Goal: Task Accomplishment & Management: Manage account settings

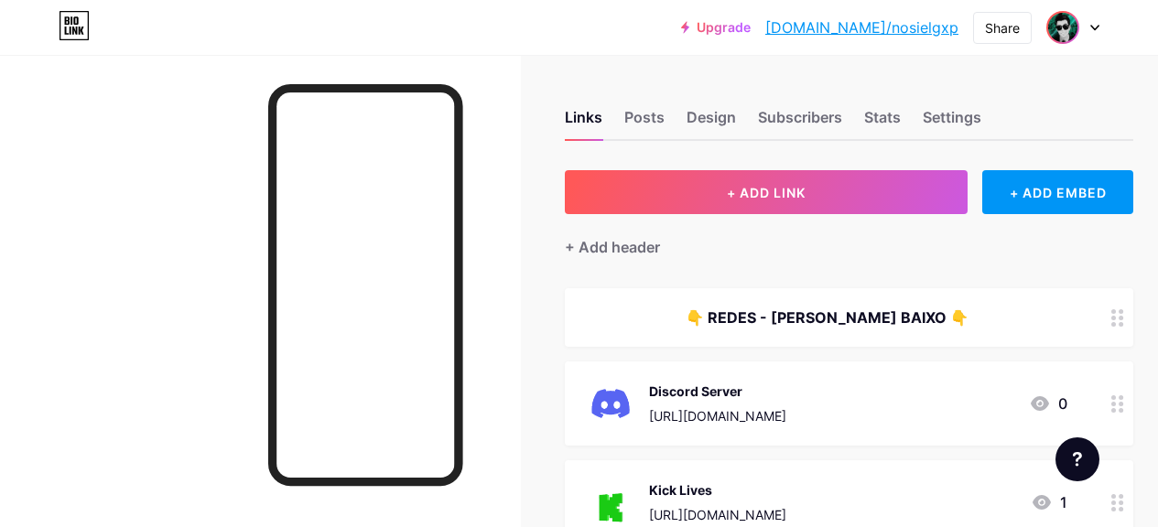
click at [1063, 38] on img at bounding box center [1062, 27] width 29 height 29
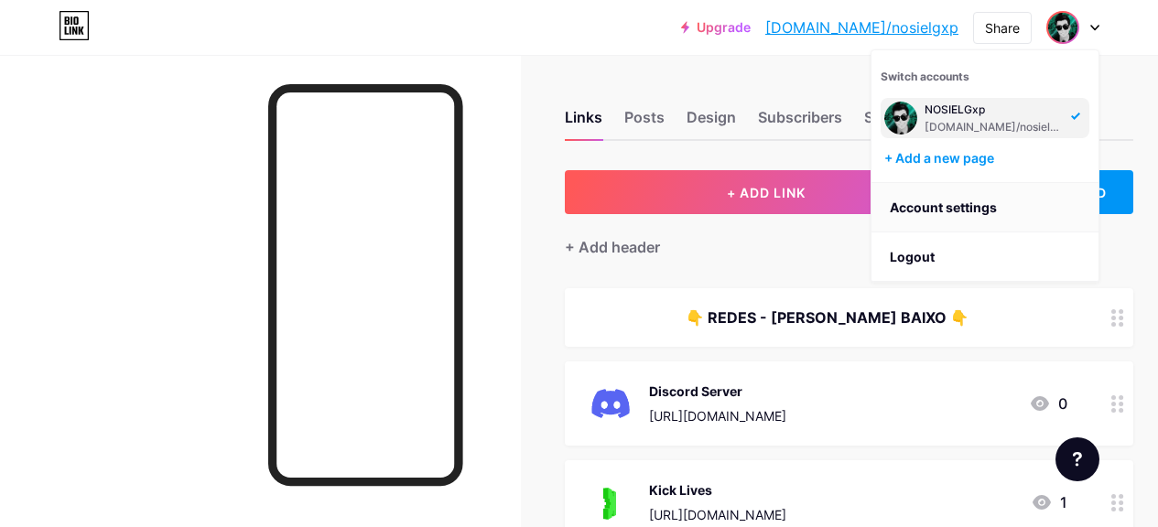
click at [922, 199] on link "Account settings" at bounding box center [984, 207] width 227 height 49
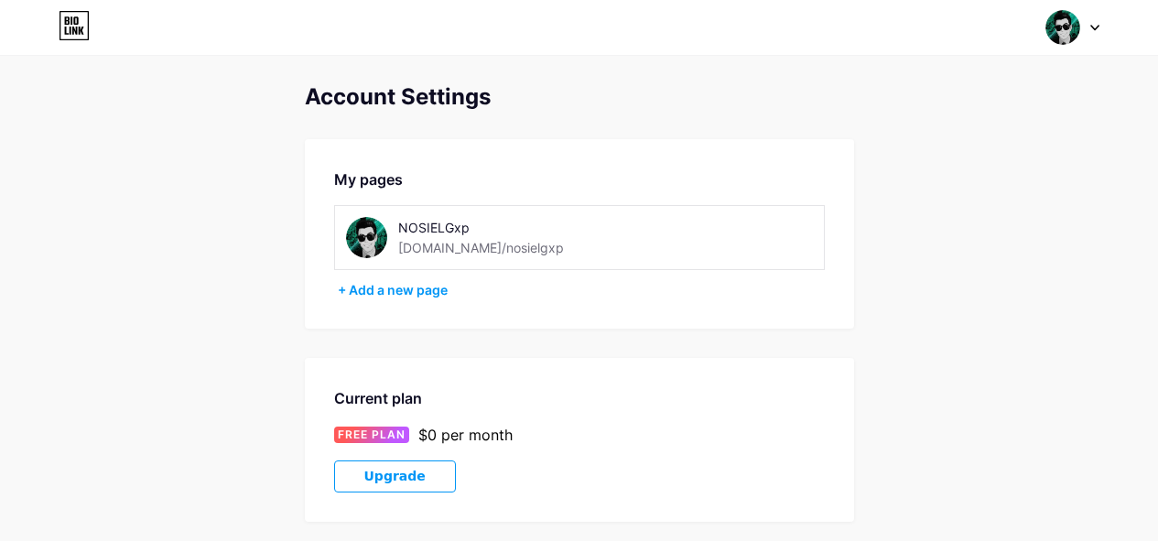
click at [602, 221] on div "NOSIELGxp [DOMAIN_NAME]/nosielgxp" at bounding box center [501, 237] width 311 height 41
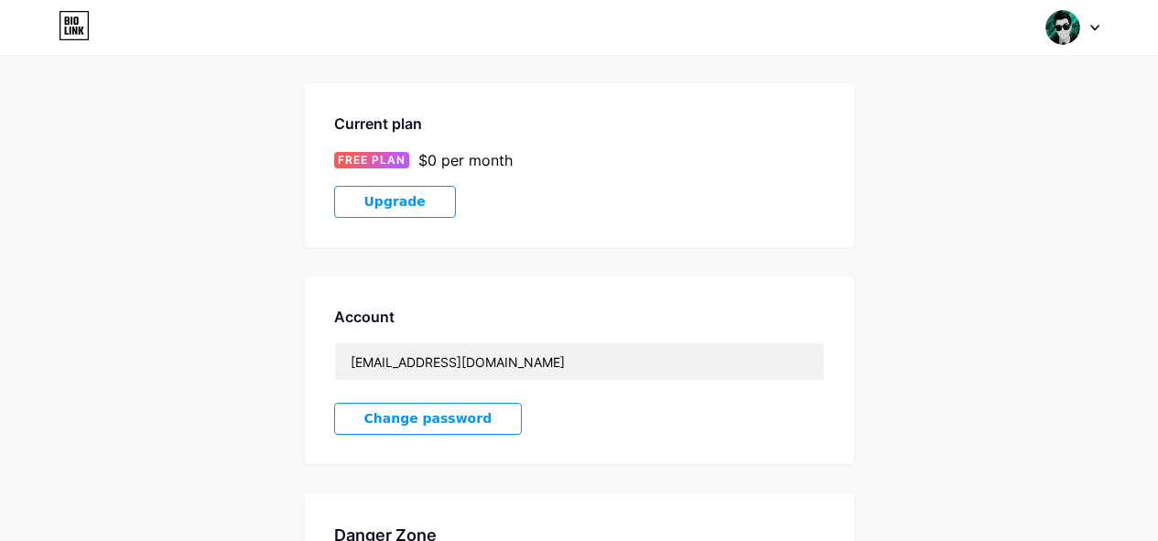
scroll to position [458, 0]
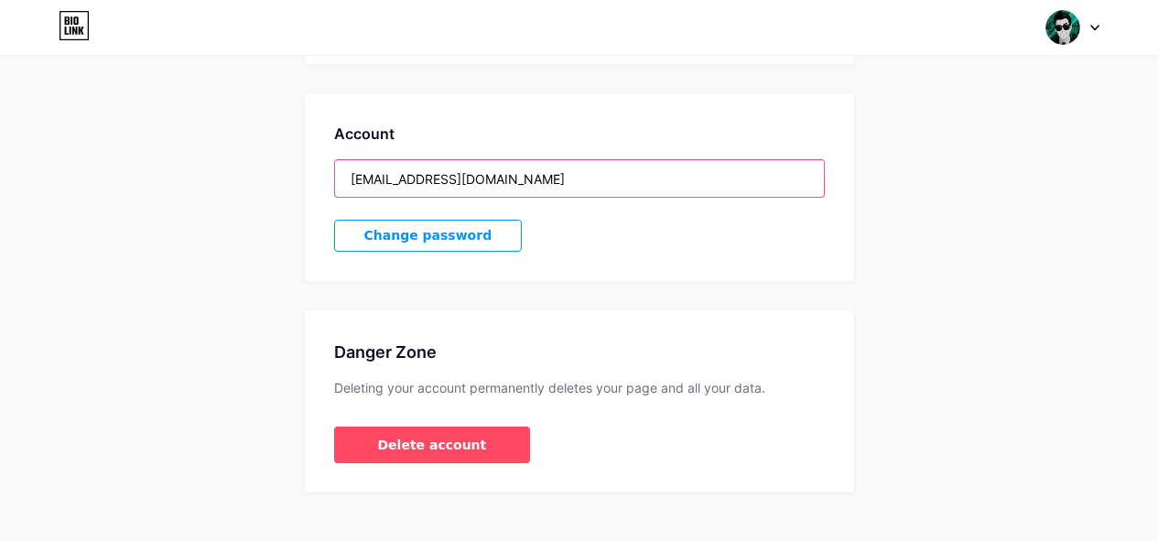
drag, startPoint x: 562, startPoint y: 183, endPoint x: 266, endPoint y: 206, distance: 296.5
click at [301, 201] on div "Account Settings My pages NOSIELGxp [DOMAIN_NAME]/nosielgxp + Add a new page Cu…" at bounding box center [579, 60] width 1158 height 866
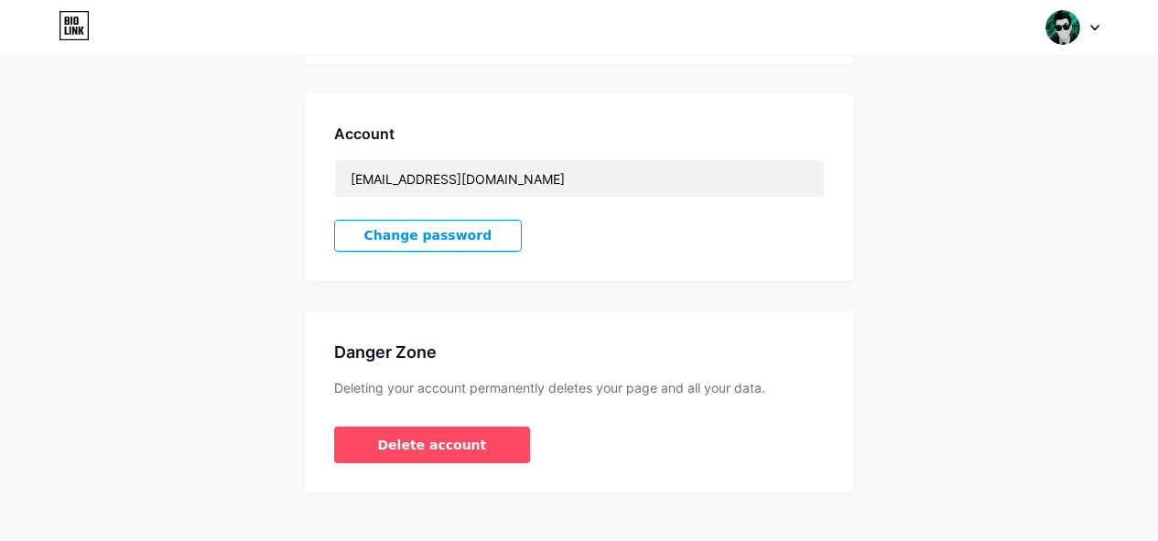
click at [469, 242] on button "Change password" at bounding box center [428, 236] width 189 height 32
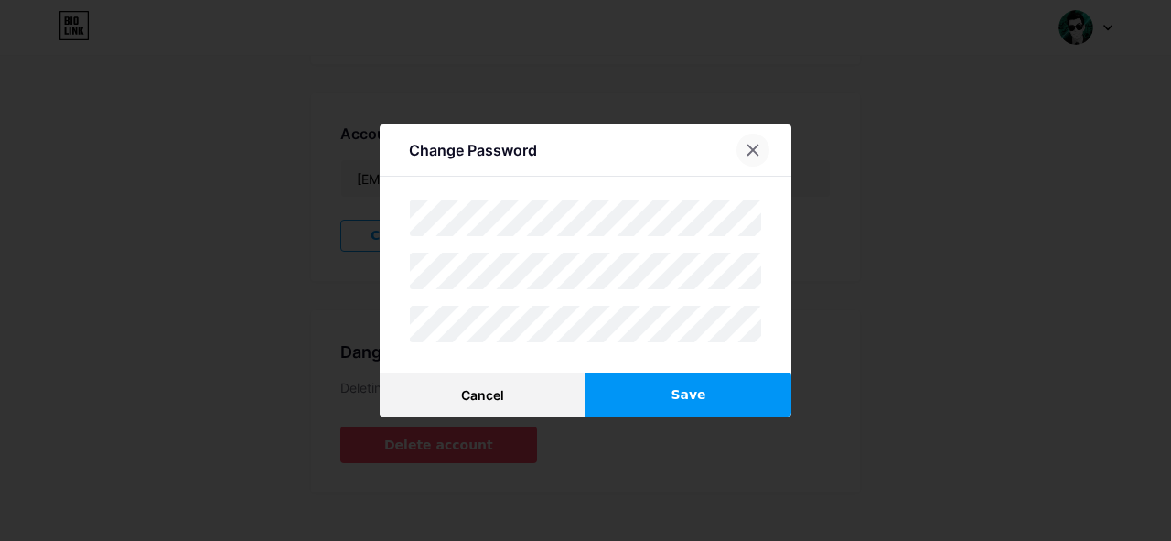
click at [748, 145] on icon at bounding box center [753, 150] width 15 height 15
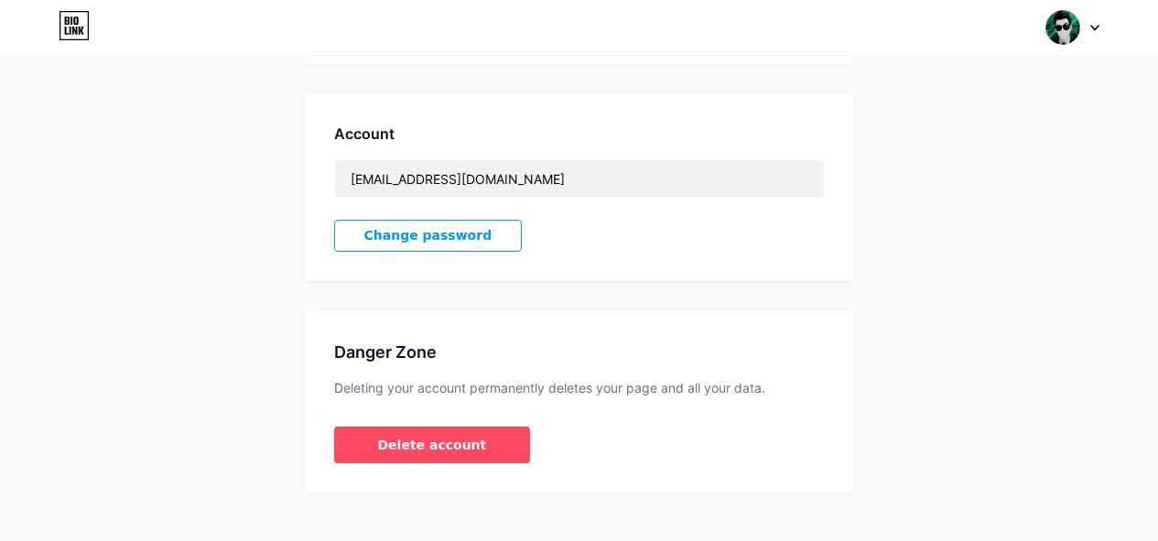
scroll to position [482, 0]
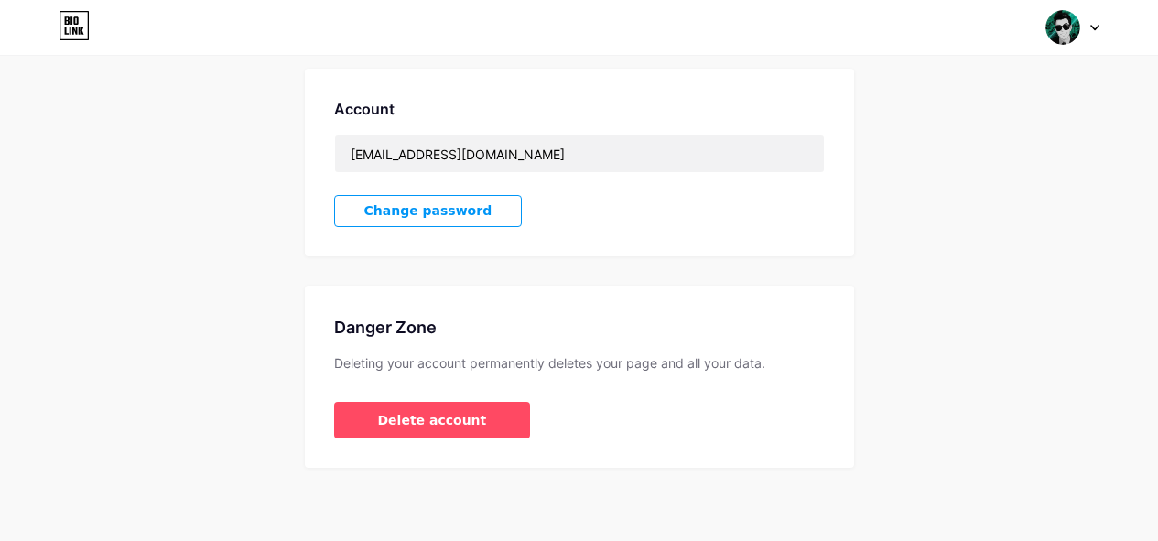
click at [1053, 29] on img at bounding box center [1062, 27] width 35 height 35
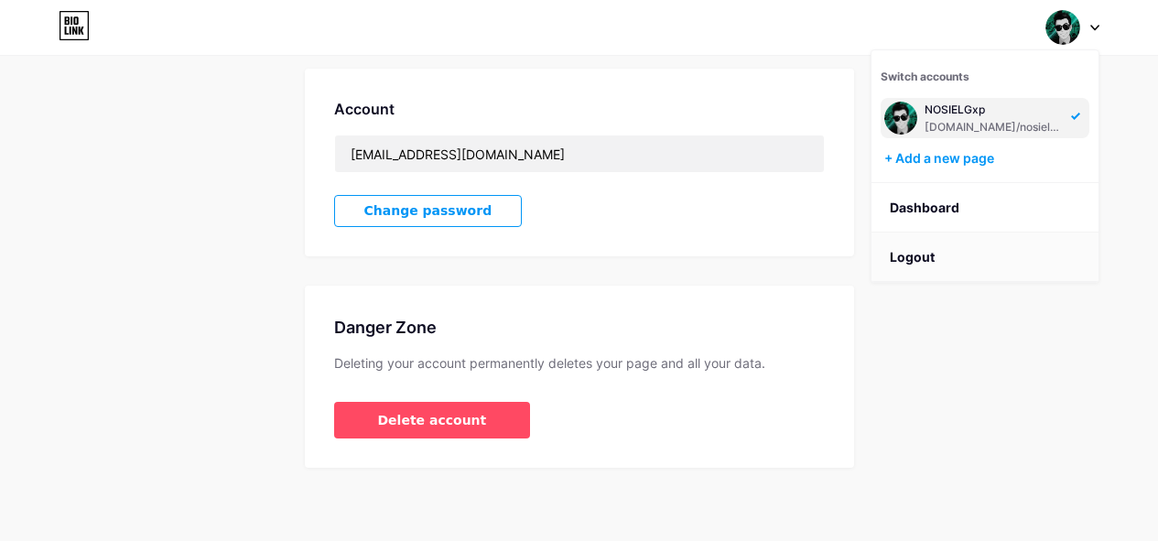
click at [919, 255] on li "Logout" at bounding box center [984, 256] width 227 height 49
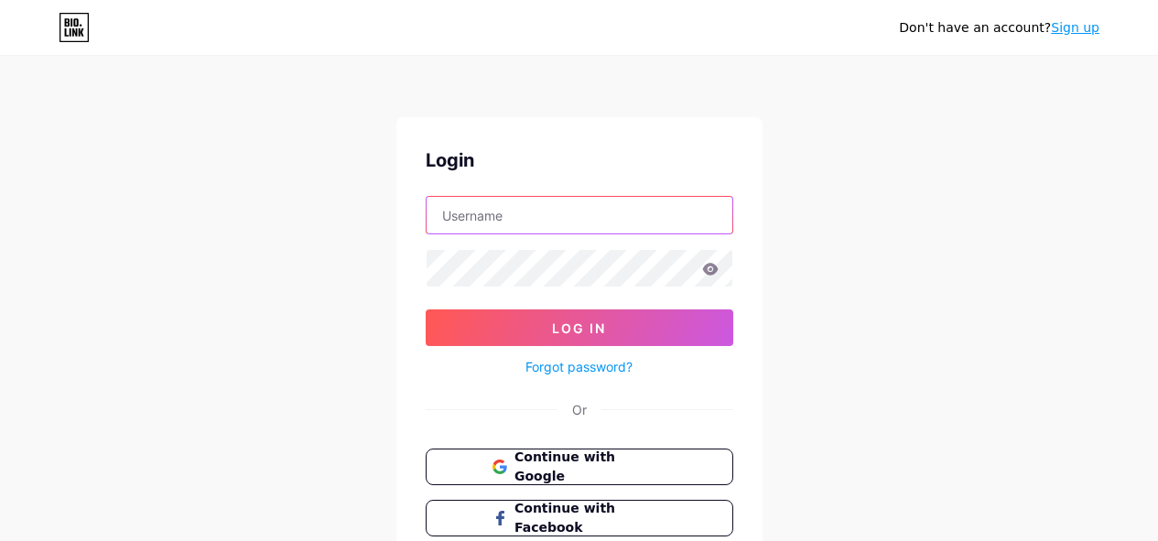
click at [601, 221] on input "text" at bounding box center [579, 215] width 306 height 37
click at [887, 201] on div "Don't have an account? Sign up Login Log In Forgot password? Or Continue with G…" at bounding box center [579, 337] width 1158 height 675
click at [585, 454] on button "Continue with Google" at bounding box center [579, 467] width 312 height 38
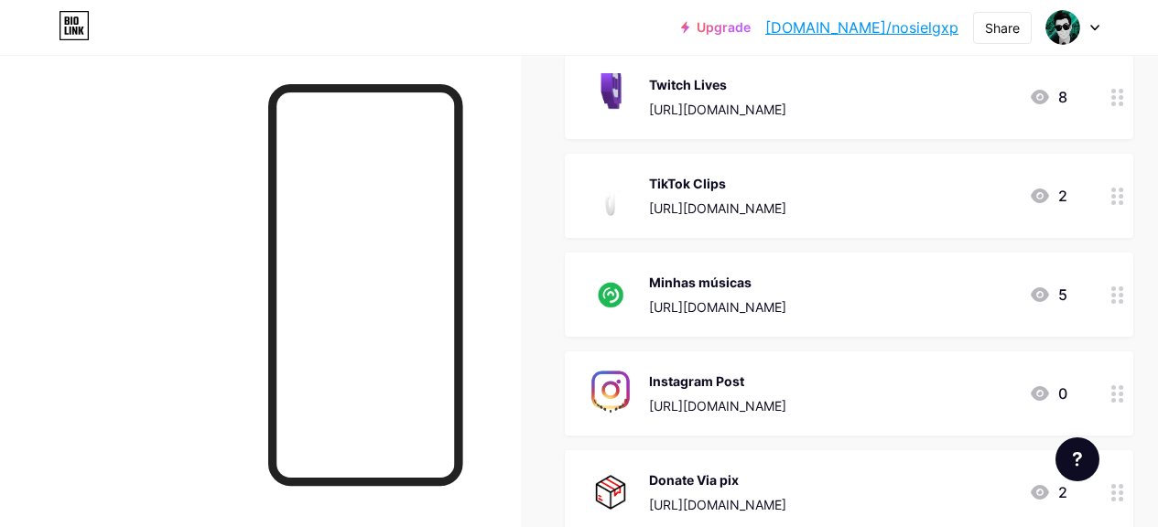
scroll to position [138, 0]
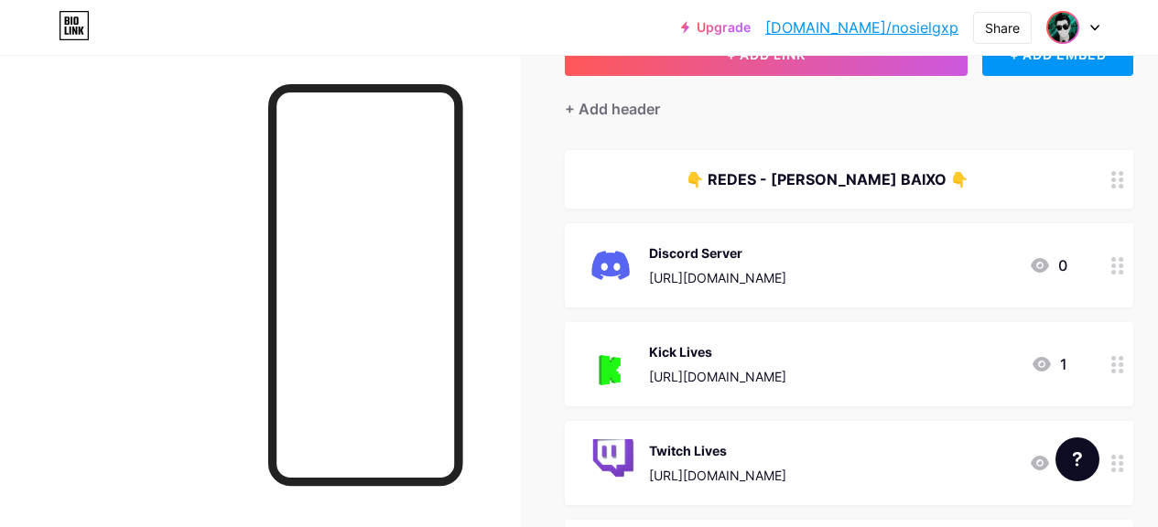
click at [1059, 39] on img at bounding box center [1062, 27] width 29 height 29
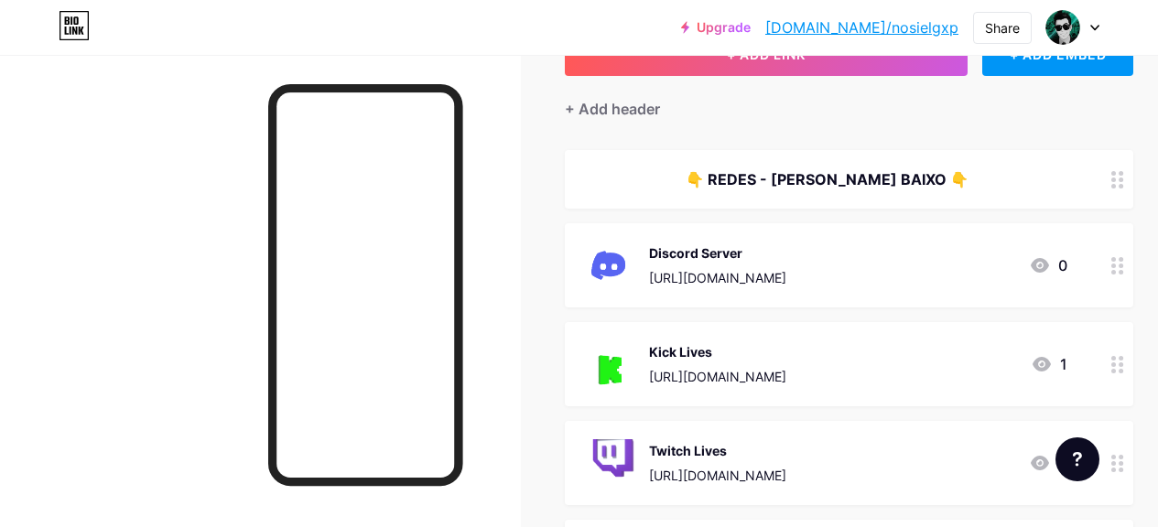
scroll to position [230, 0]
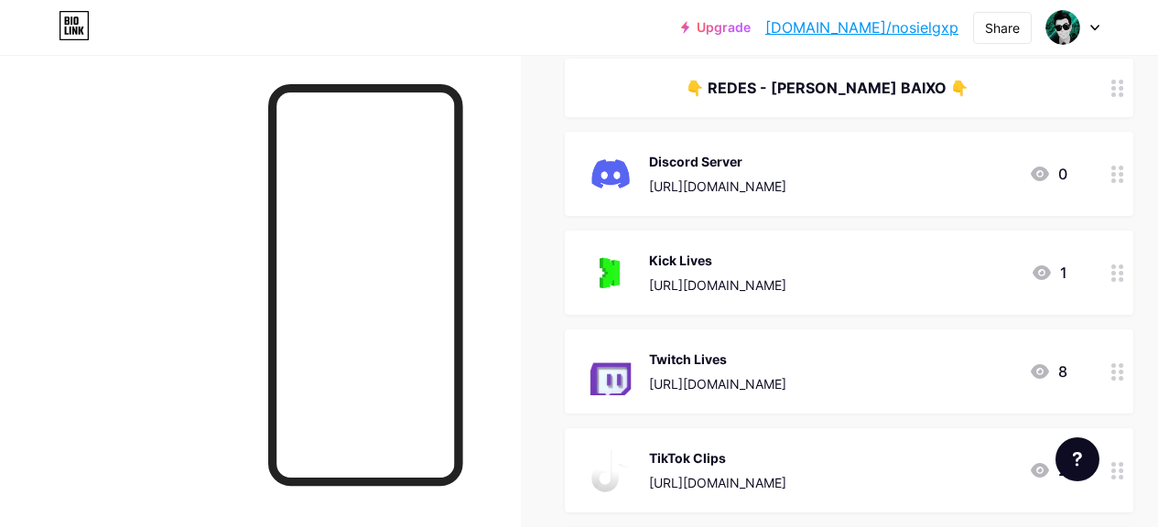
click at [836, 199] on div "Discord Server https://discord.gg/q8vYMg54Uq 0" at bounding box center [849, 174] width 568 height 84
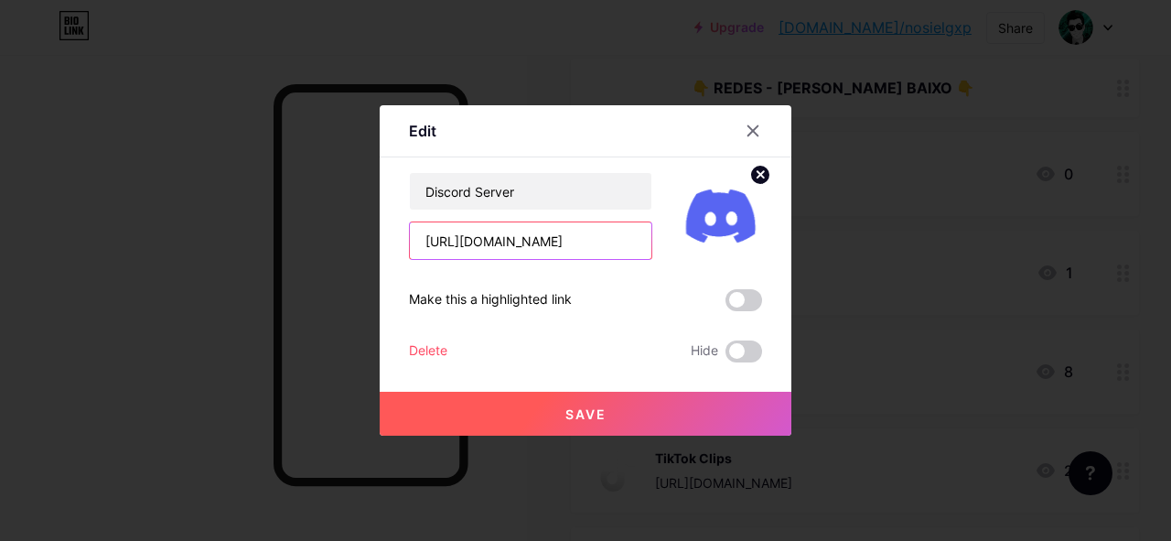
click at [595, 238] on input "[URL][DOMAIN_NAME]" at bounding box center [531, 240] width 242 height 37
paste input "8vdyJK5QTZ"
type input "https://discord.gg/8vdyJK5QTZ"
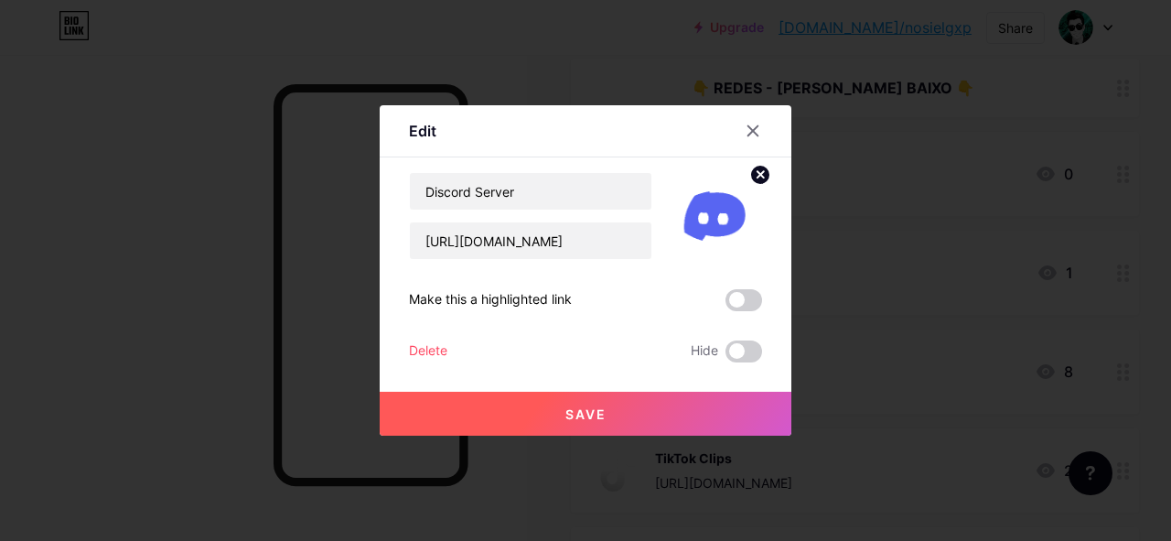
click at [656, 420] on button "Save" at bounding box center [586, 414] width 412 height 44
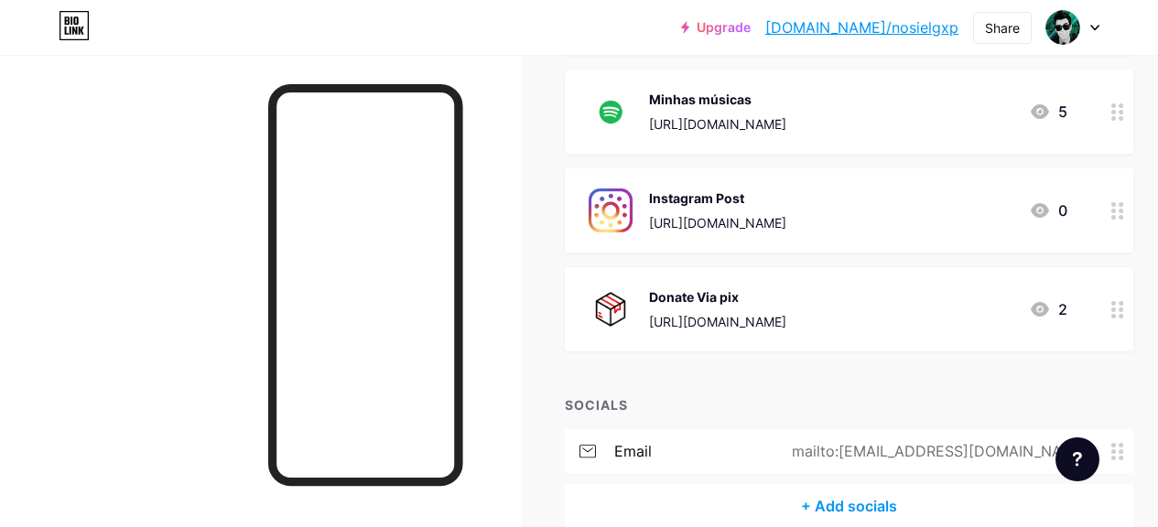
scroll to position [779, 0]
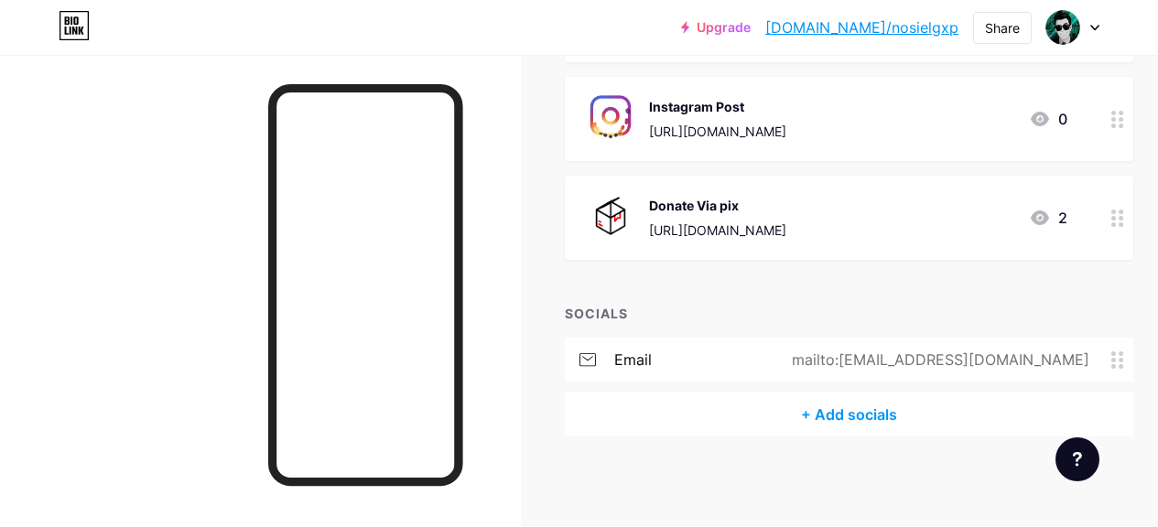
click at [786, 221] on div "[URL][DOMAIN_NAME]" at bounding box center [717, 230] width 137 height 19
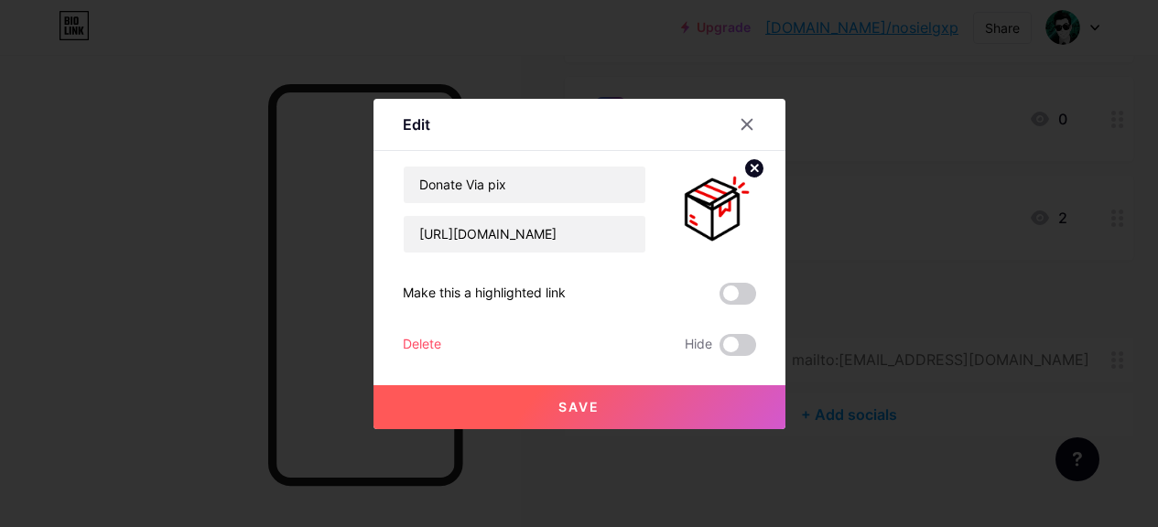
scroll to position [765, 0]
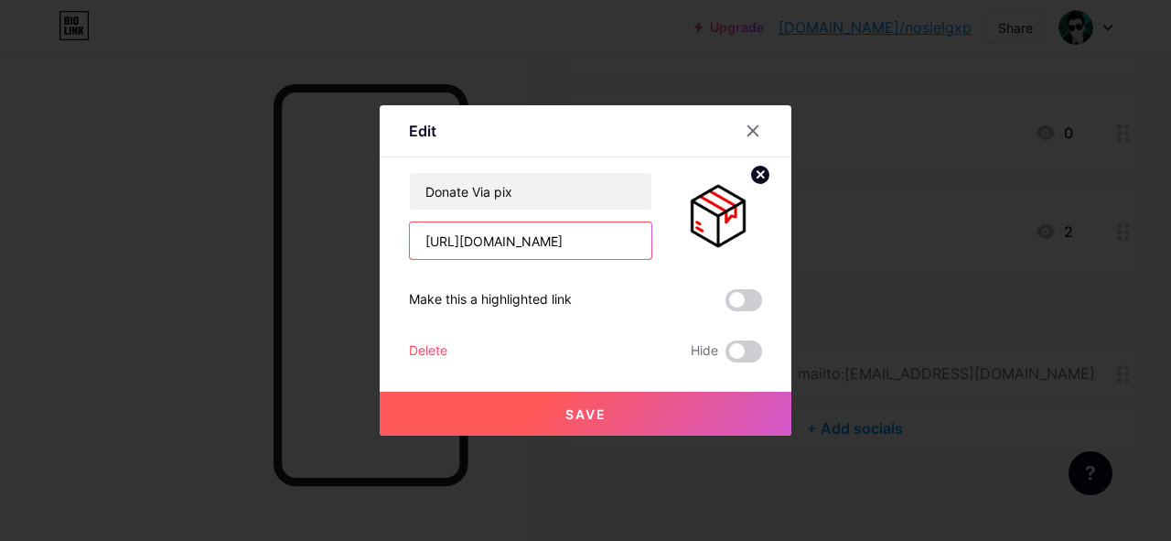
click at [545, 244] on input "[URL][DOMAIN_NAME]" at bounding box center [531, 240] width 242 height 37
click at [755, 124] on icon at bounding box center [753, 131] width 15 height 15
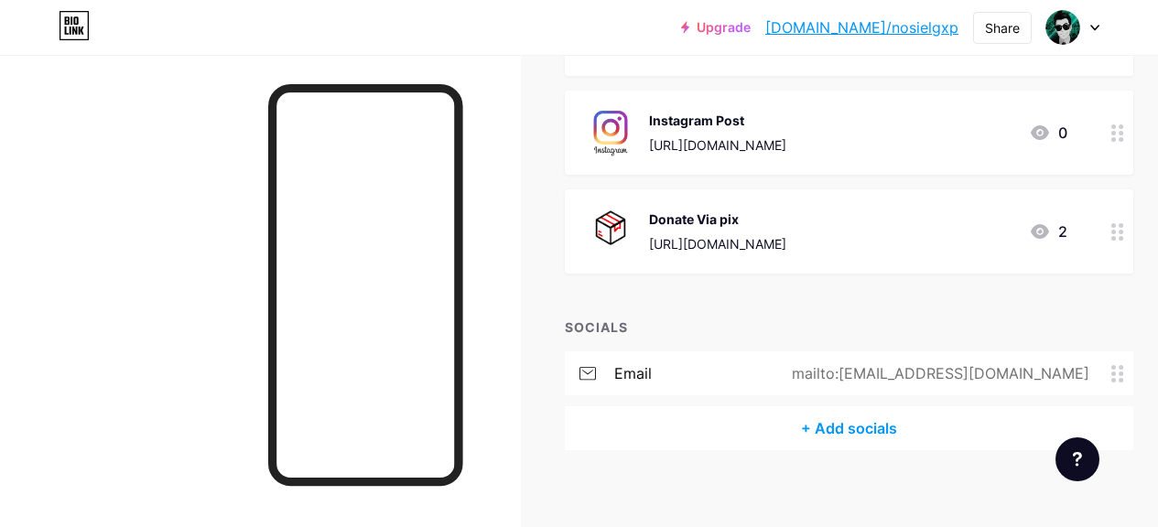
scroll to position [779, 0]
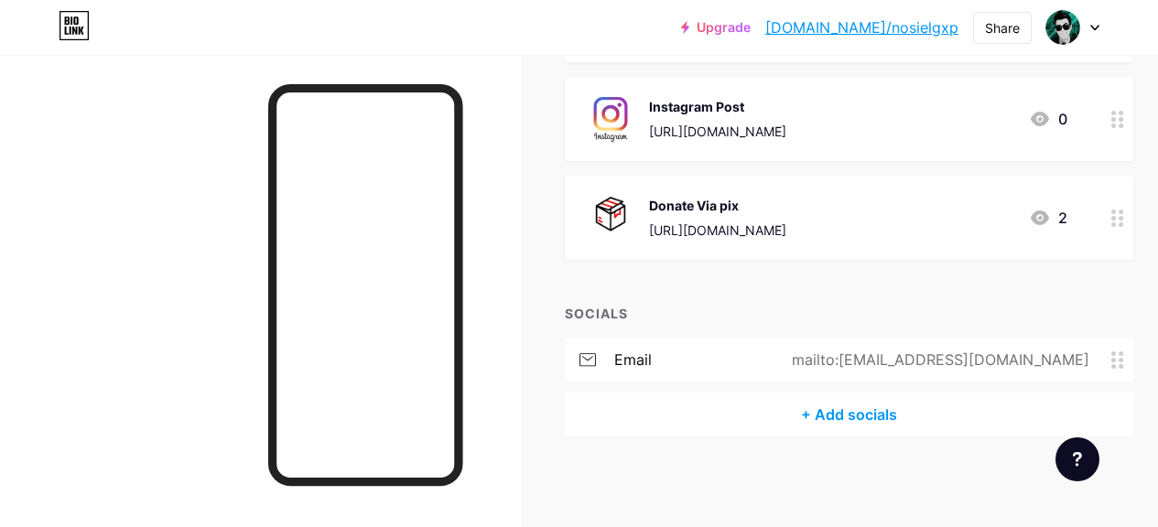
click at [928, 363] on div "mailto:[EMAIL_ADDRESS][DOMAIN_NAME]" at bounding box center [936, 360] width 349 height 22
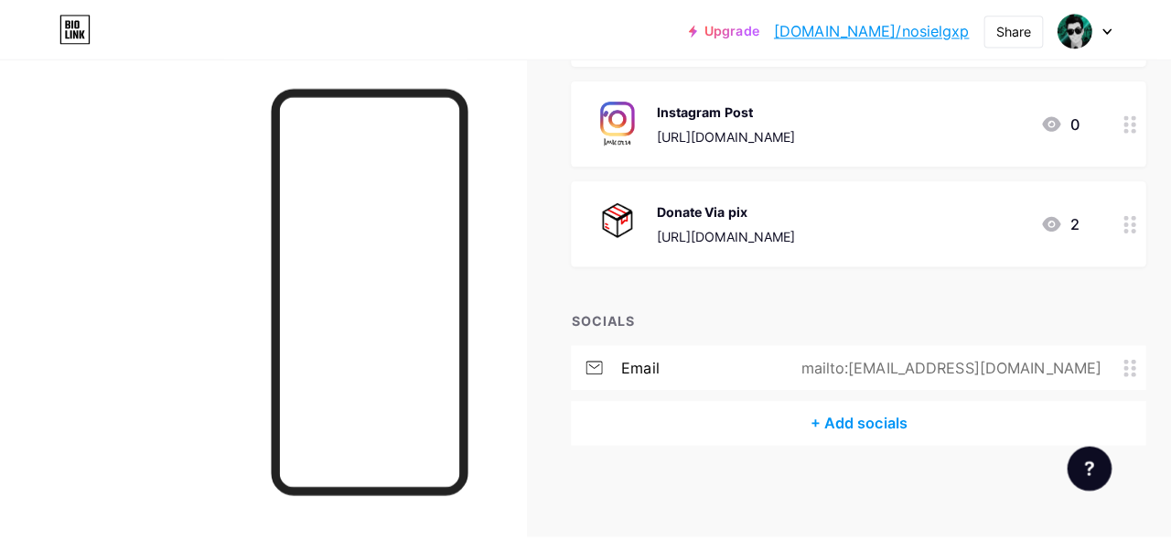
scroll to position [765, 0]
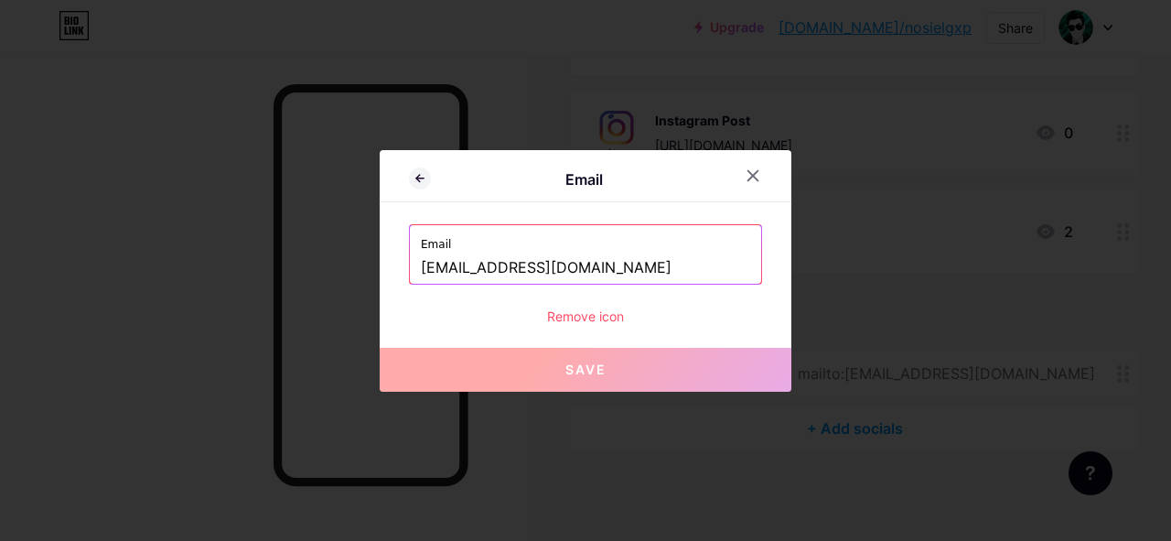
click at [774, 178] on div at bounding box center [764, 175] width 55 height 33
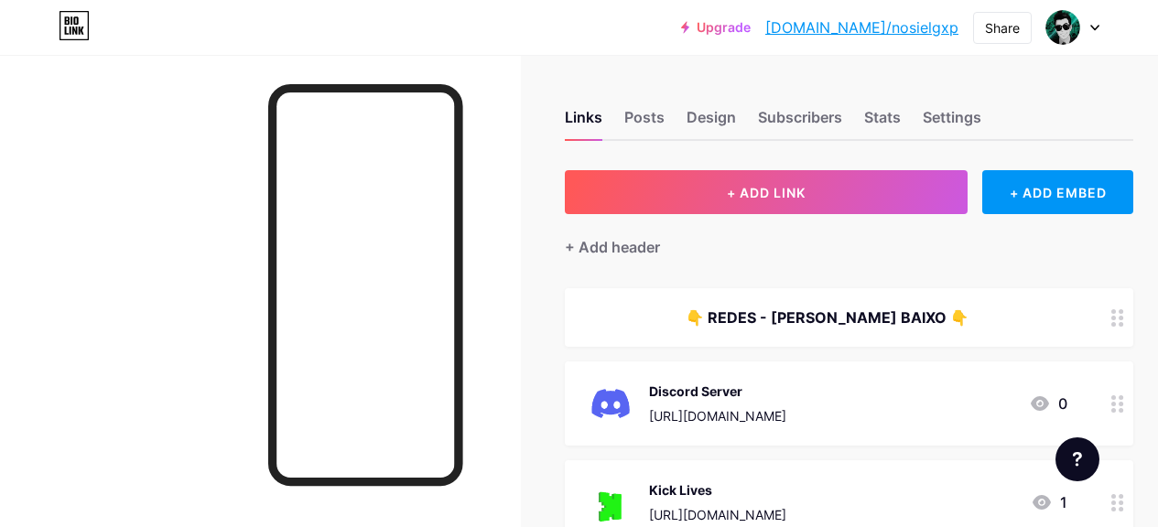
scroll to position [366, 0]
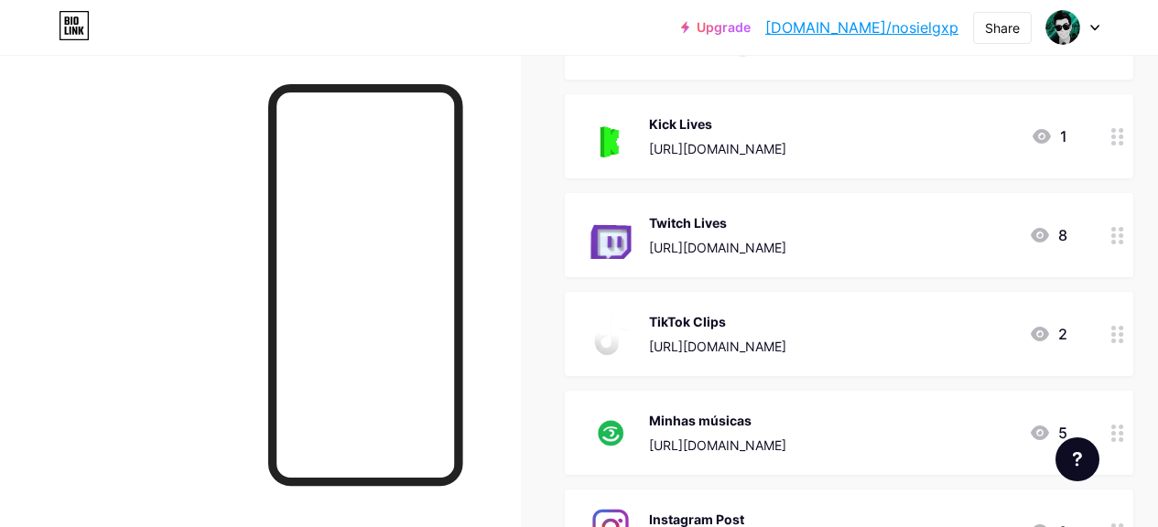
click at [1049, 234] on icon at bounding box center [1039, 235] width 18 height 15
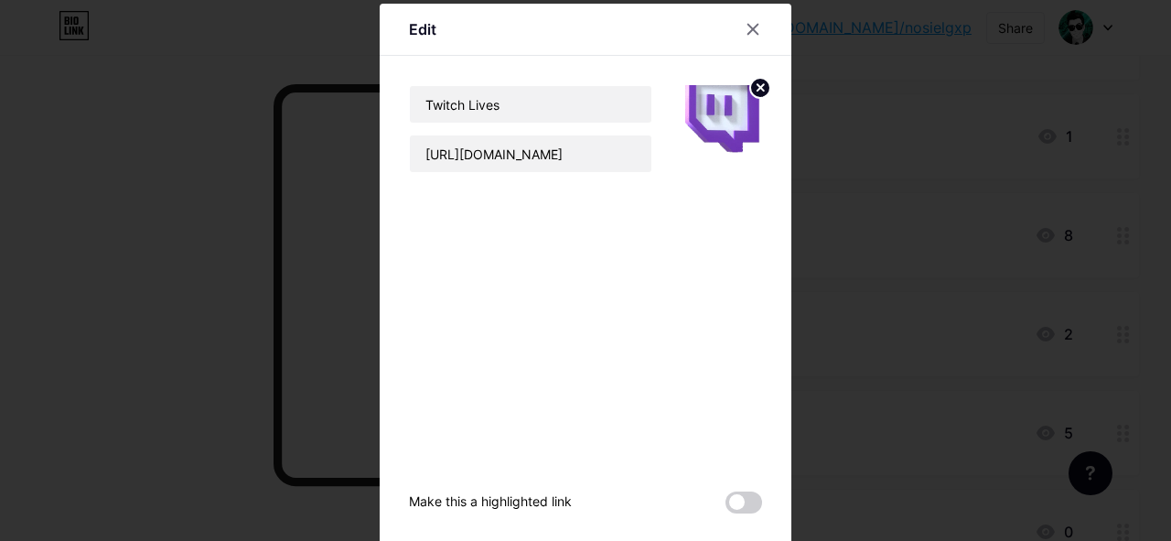
click at [920, 167] on div at bounding box center [585, 270] width 1171 height 541
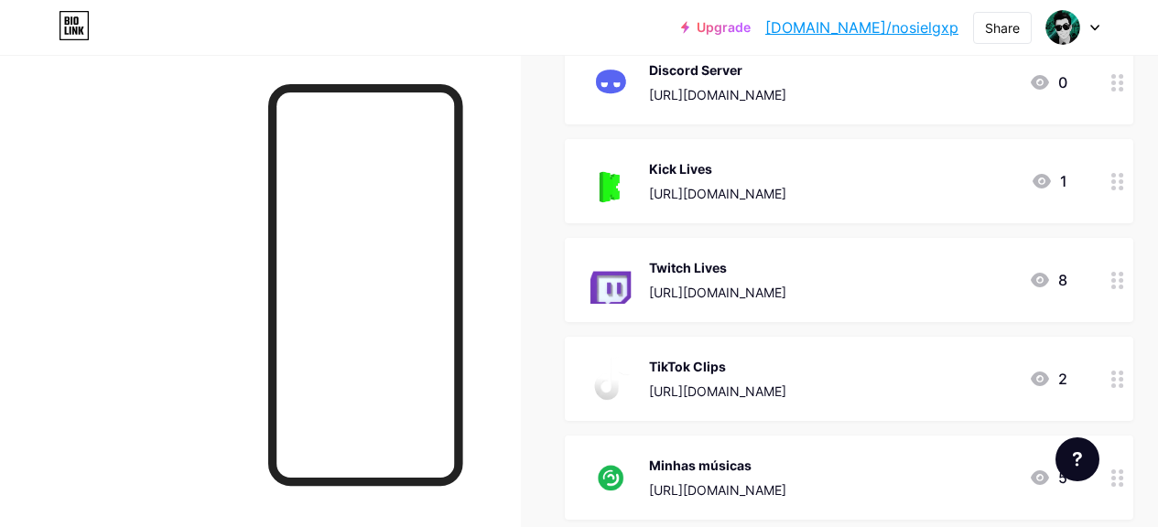
scroll to position [0, 0]
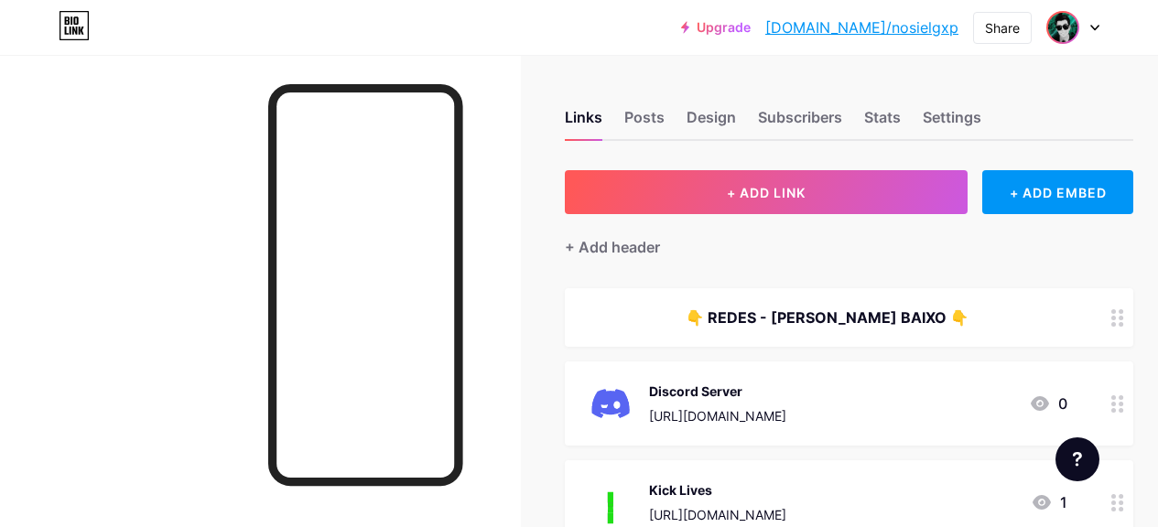
click at [1064, 34] on img at bounding box center [1062, 27] width 29 height 29
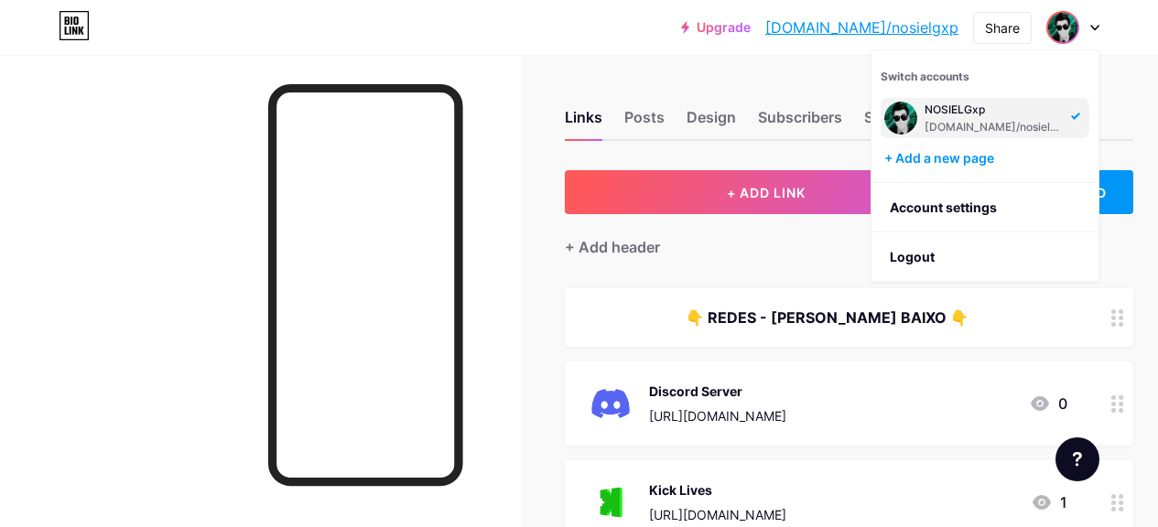
click at [952, 105] on div "NOSIELGxp" at bounding box center [994, 109] width 141 height 15
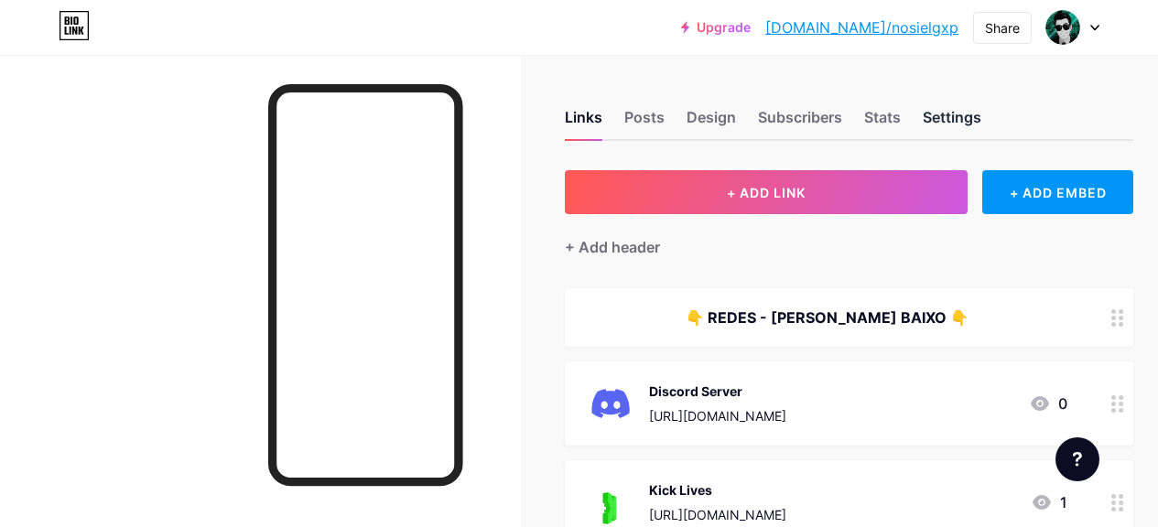
click at [958, 112] on div "Settings" at bounding box center [951, 122] width 59 height 33
